Goal: Information Seeking & Learning: Learn about a topic

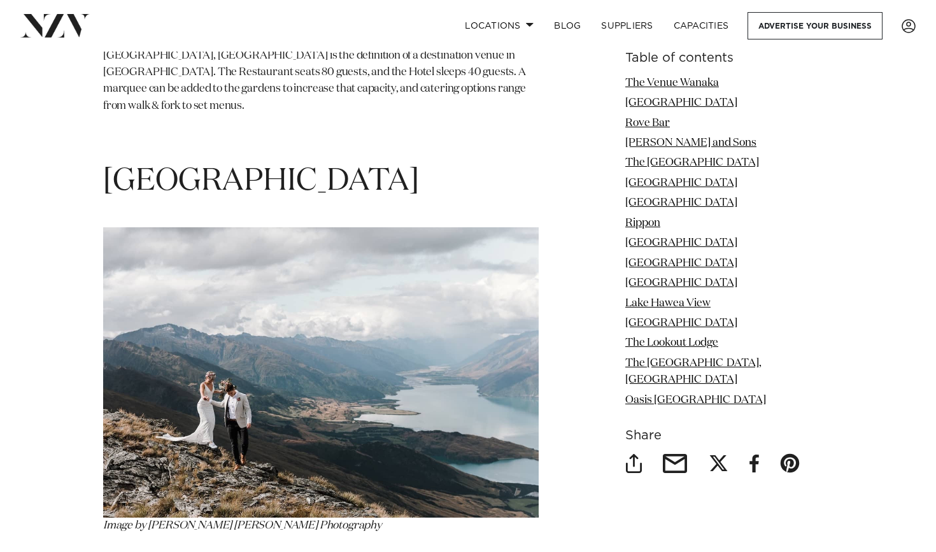
scroll to position [5615, 0]
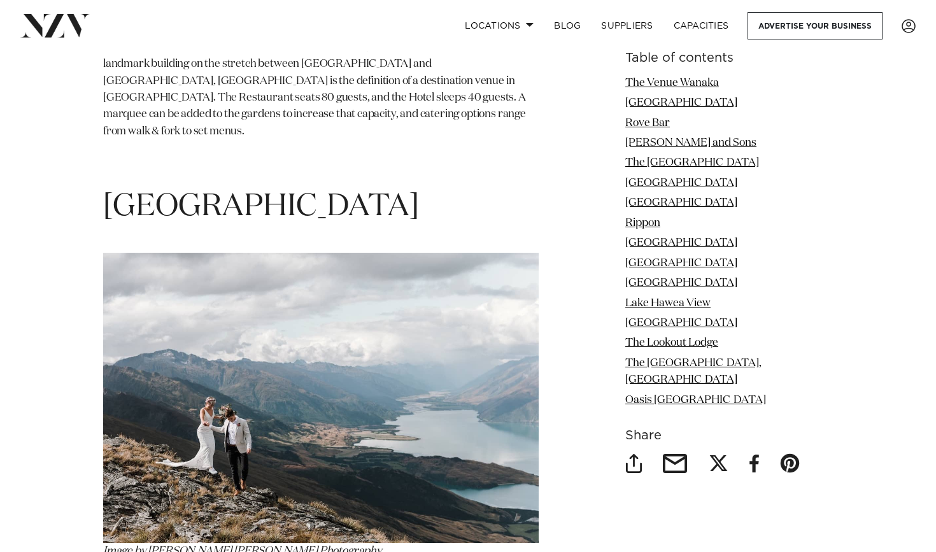
click at [220, 192] on span "[GEOGRAPHIC_DATA]" at bounding box center [261, 207] width 316 height 31
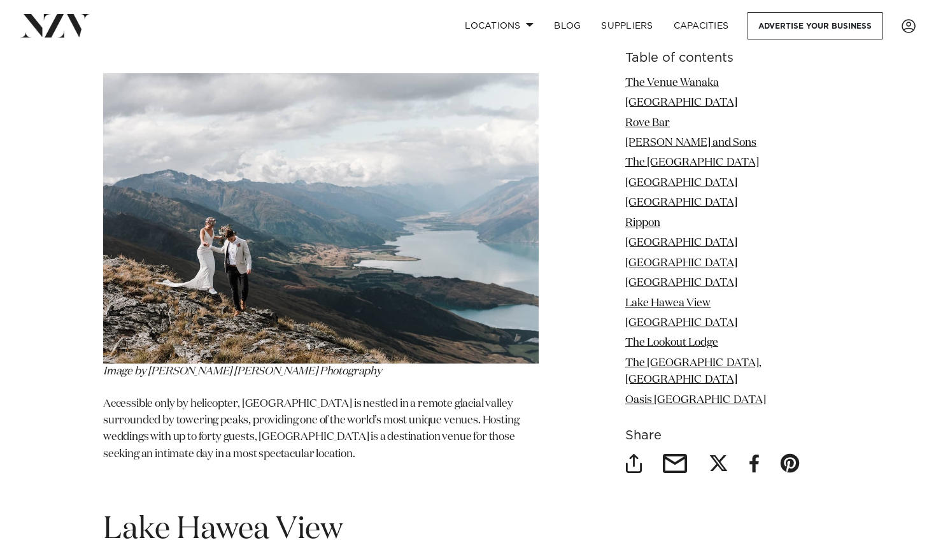
scroll to position [5527, 0]
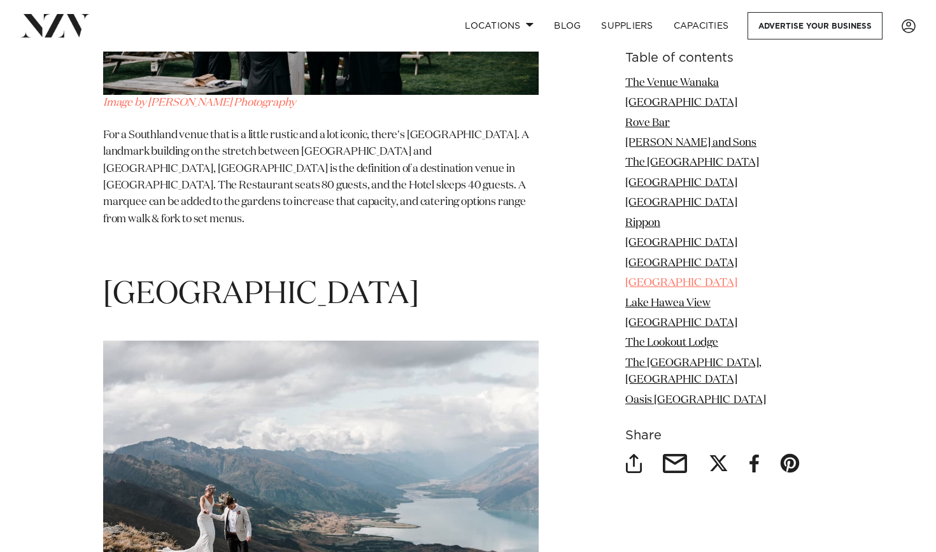
click at [688, 281] on link "[GEOGRAPHIC_DATA]" at bounding box center [681, 283] width 112 height 11
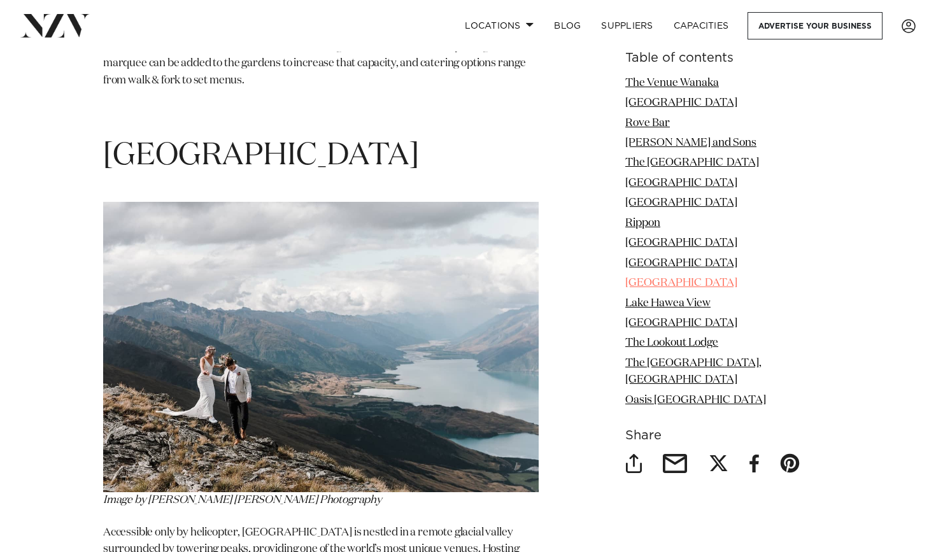
scroll to position [5668, 0]
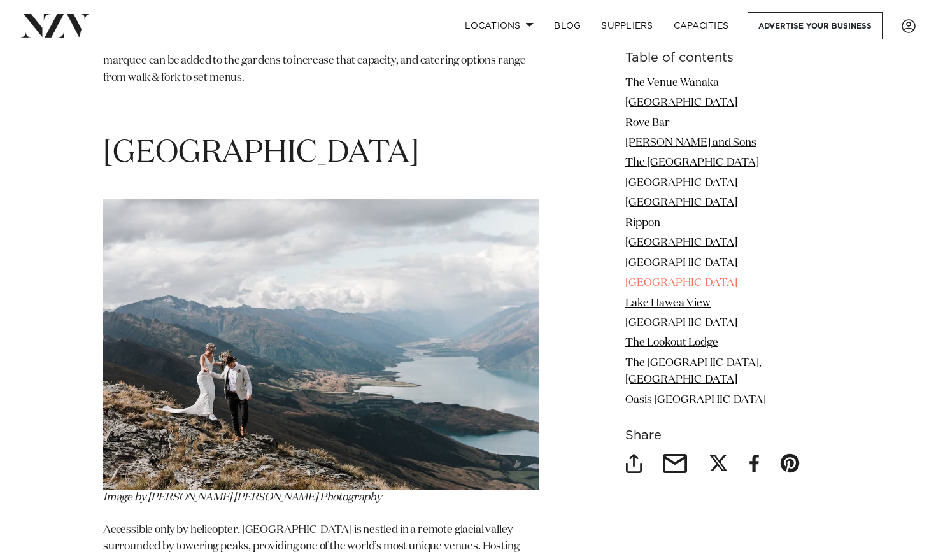
click at [688, 281] on link "[GEOGRAPHIC_DATA]" at bounding box center [681, 283] width 112 height 11
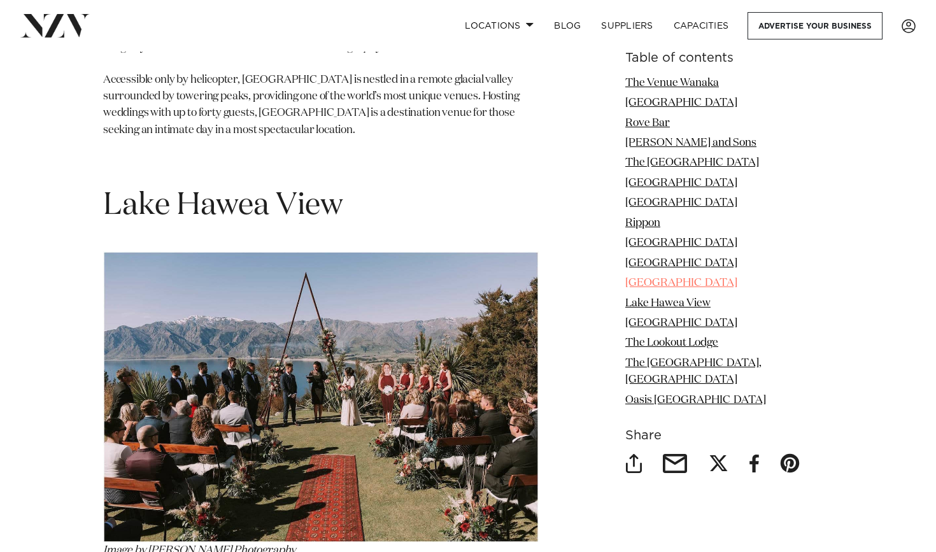
click at [698, 282] on link "[GEOGRAPHIC_DATA]" at bounding box center [681, 283] width 112 height 11
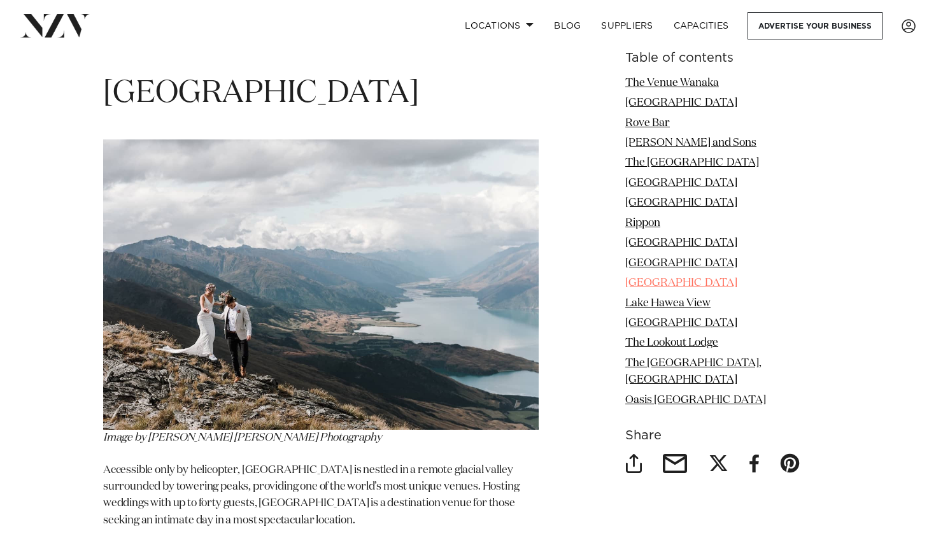
click at [698, 282] on link "[GEOGRAPHIC_DATA]" at bounding box center [681, 283] width 112 height 11
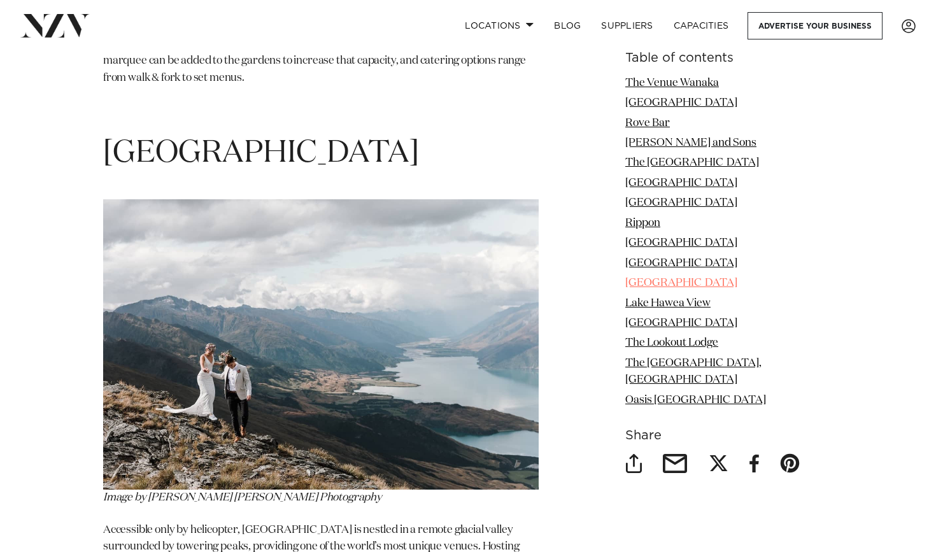
click at [698, 282] on link "[GEOGRAPHIC_DATA]" at bounding box center [681, 283] width 112 height 11
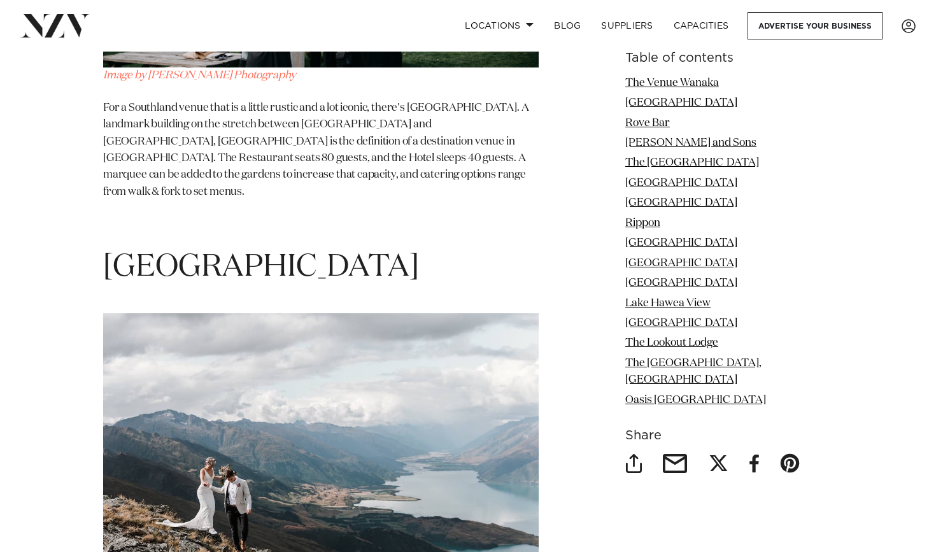
scroll to position [5528, 0]
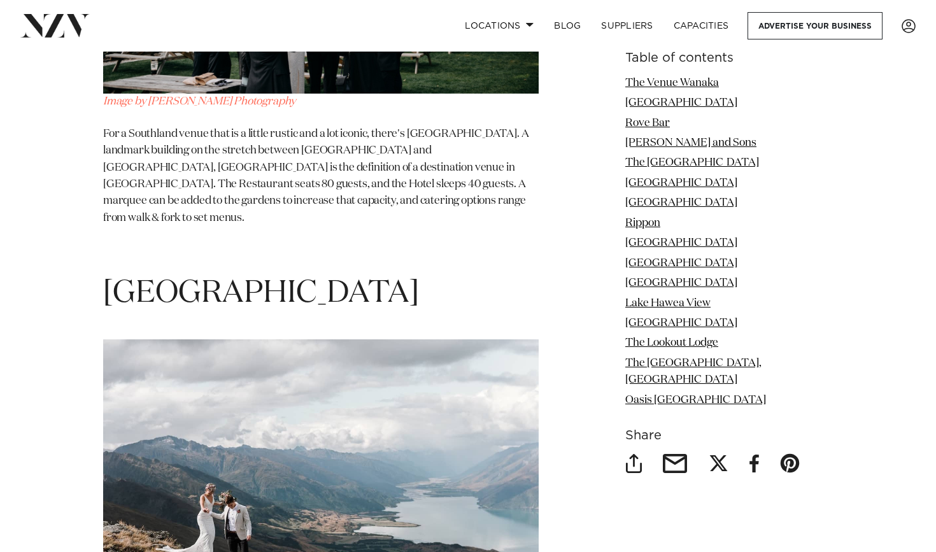
click at [239, 278] on span "[GEOGRAPHIC_DATA]" at bounding box center [261, 293] width 316 height 31
